Goal: Task Accomplishment & Management: Manage account settings

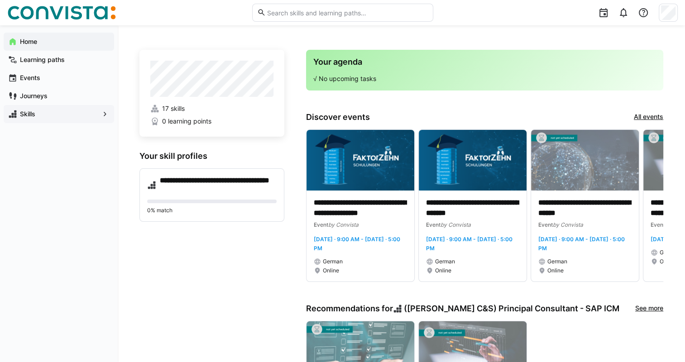
click at [55, 116] on span "Skills" at bounding box center [59, 114] width 81 height 9
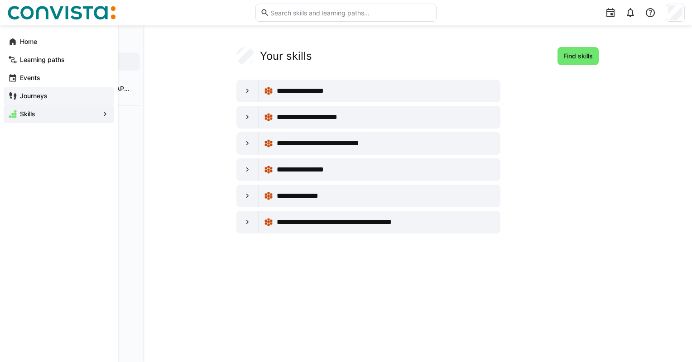
click at [40, 90] on div "Journeys" at bounding box center [59, 96] width 110 height 18
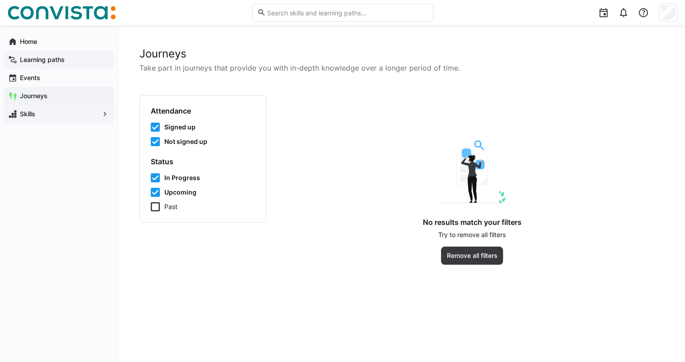
click at [0, 0] on app-navigation-label "Learning paths" at bounding box center [0, 0] width 0 height 0
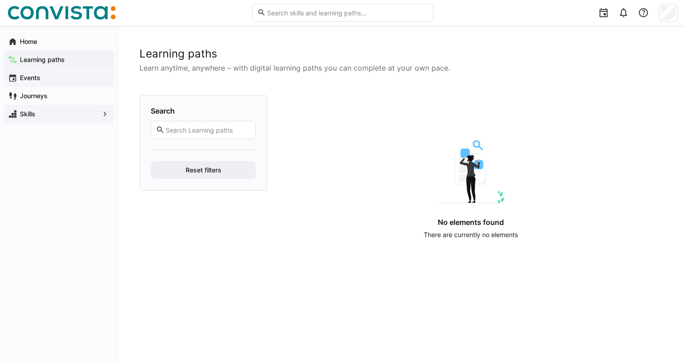
click at [34, 85] on div "Events" at bounding box center [59, 78] width 110 height 18
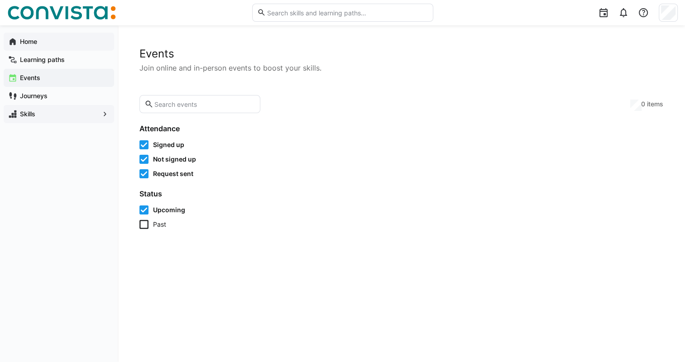
click at [48, 38] on span "Home" at bounding box center [64, 41] width 91 height 9
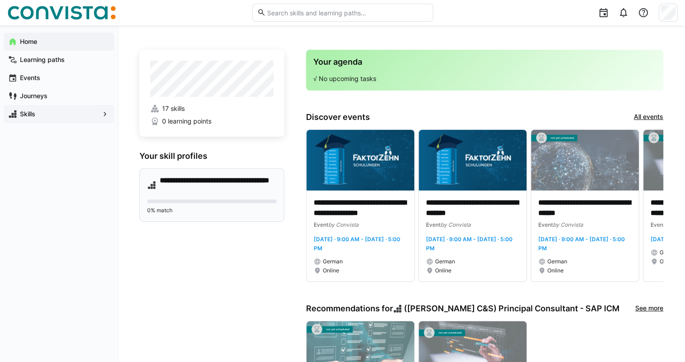
click at [215, 181] on h4 "**********" at bounding box center [218, 185] width 117 height 18
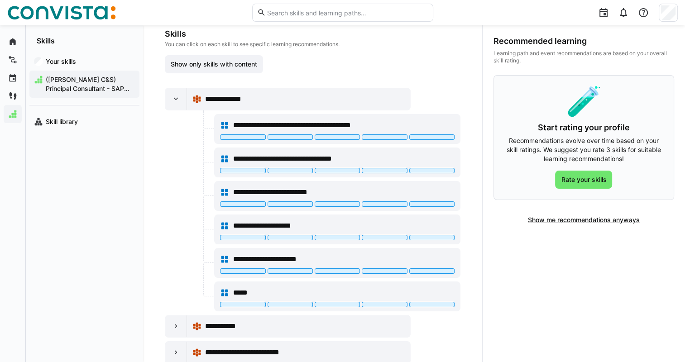
scroll to position [136, 0]
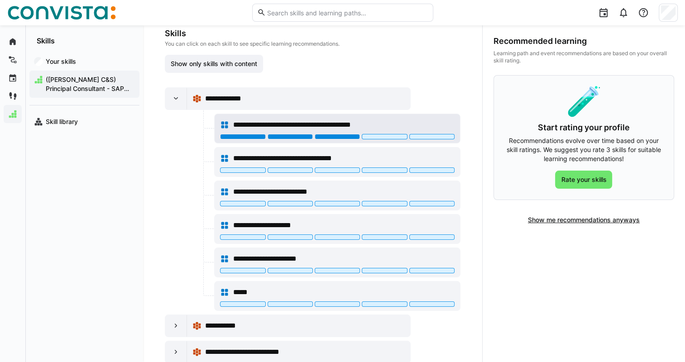
click at [339, 134] on div at bounding box center [337, 136] width 45 height 5
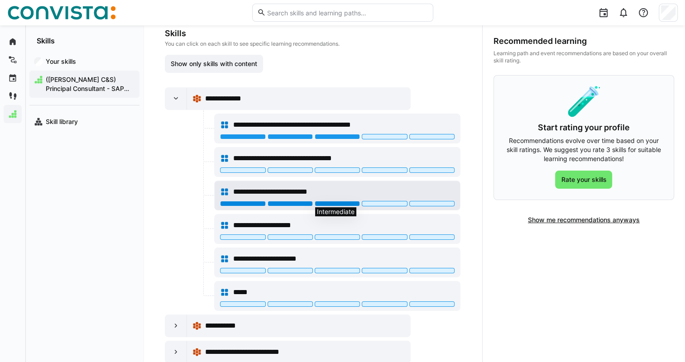
click at [344, 202] on div at bounding box center [337, 203] width 45 height 5
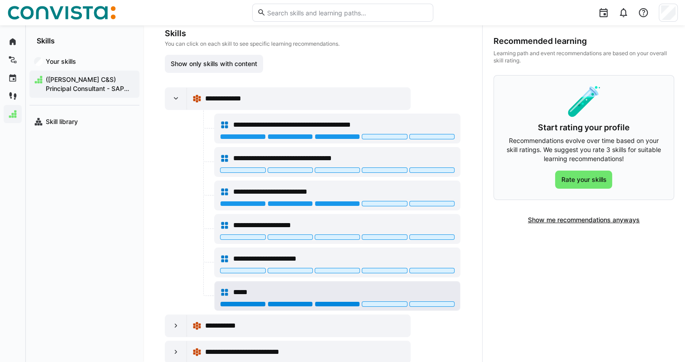
click at [334, 301] on div at bounding box center [337, 303] width 45 height 5
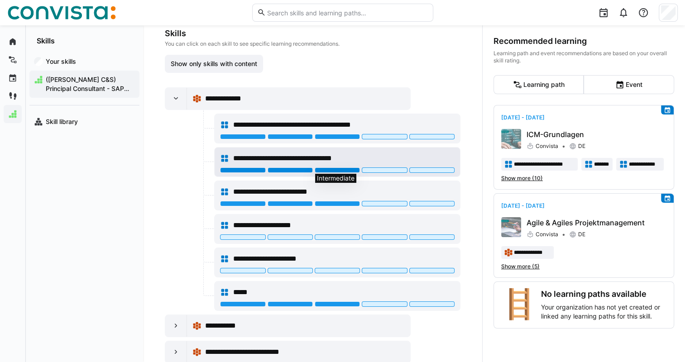
click at [340, 167] on div at bounding box center [337, 169] width 45 height 5
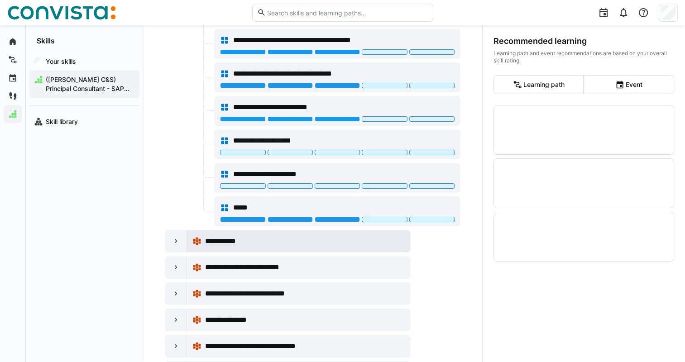
scroll to position [317, 0]
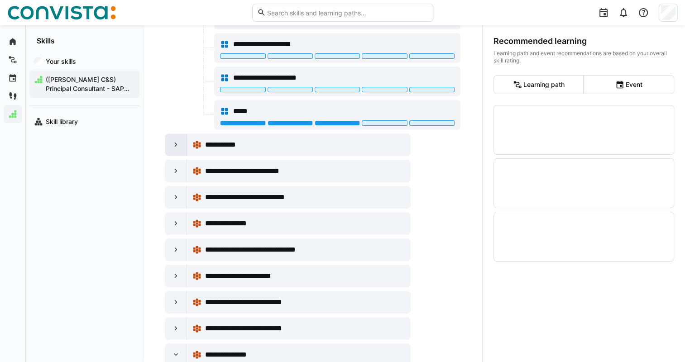
click at [179, 143] on eds-icon at bounding box center [176, 144] width 9 height 9
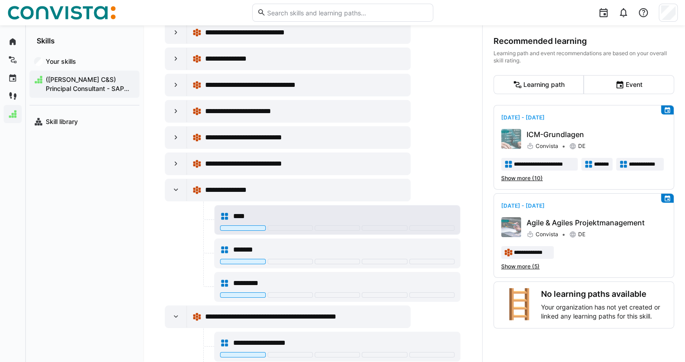
scroll to position [996, 0]
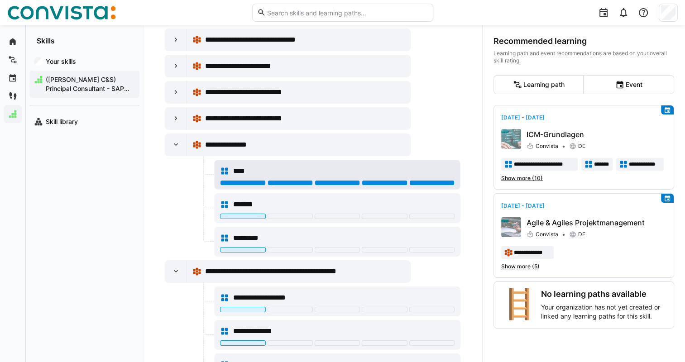
click at [435, 180] on div at bounding box center [431, 182] width 45 height 5
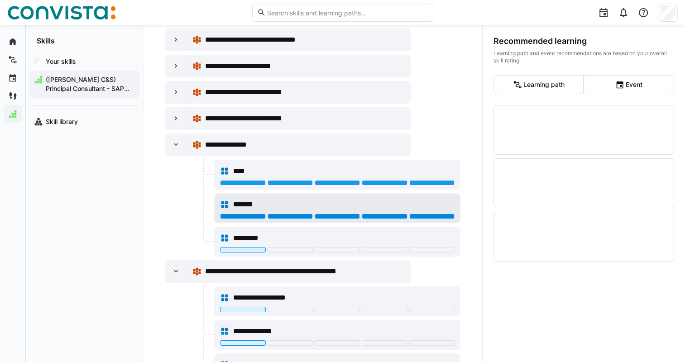
click at [431, 214] on div at bounding box center [431, 216] width 45 height 5
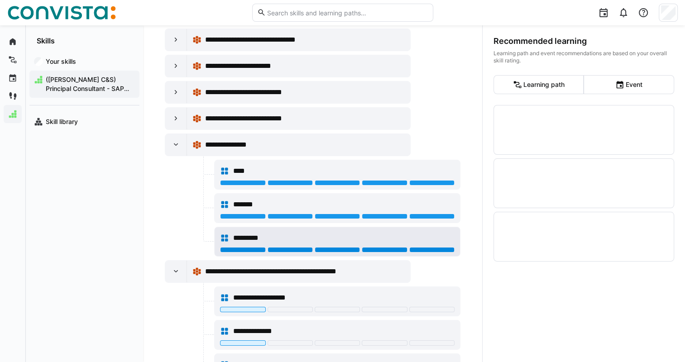
click at [425, 247] on div at bounding box center [431, 249] width 45 height 5
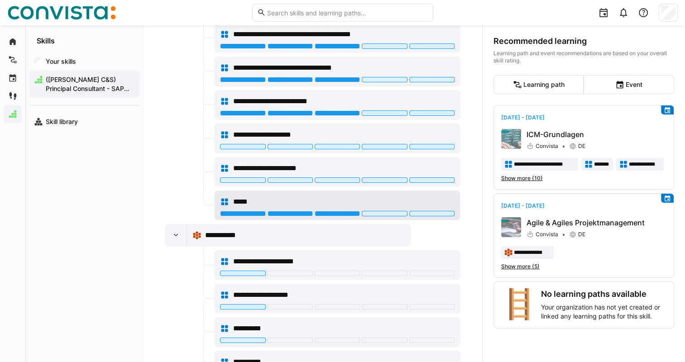
scroll to position [407, 0]
